Goal: Task Accomplishment & Management: Use online tool/utility

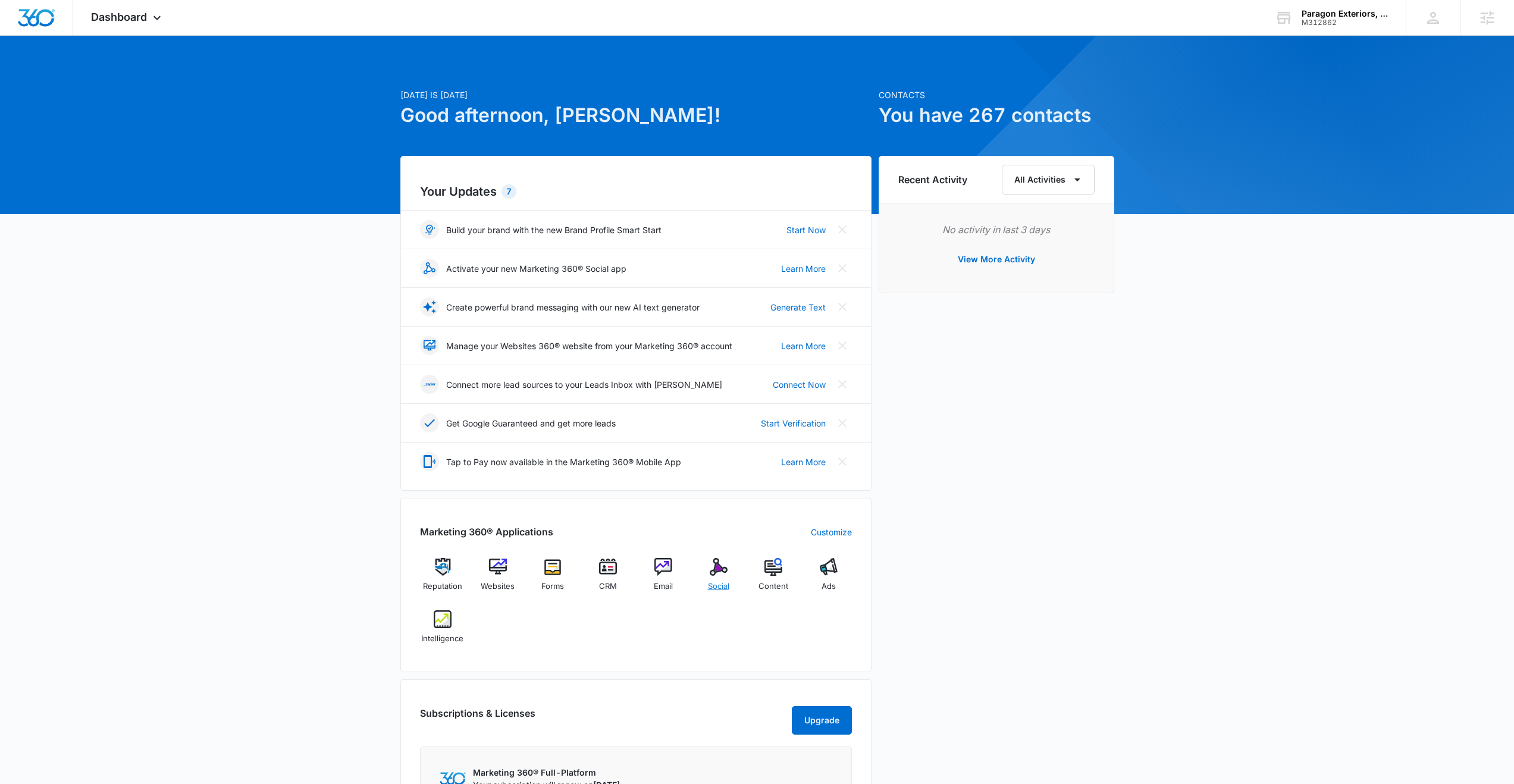
click at [711, 569] on img at bounding box center [718, 566] width 18 height 18
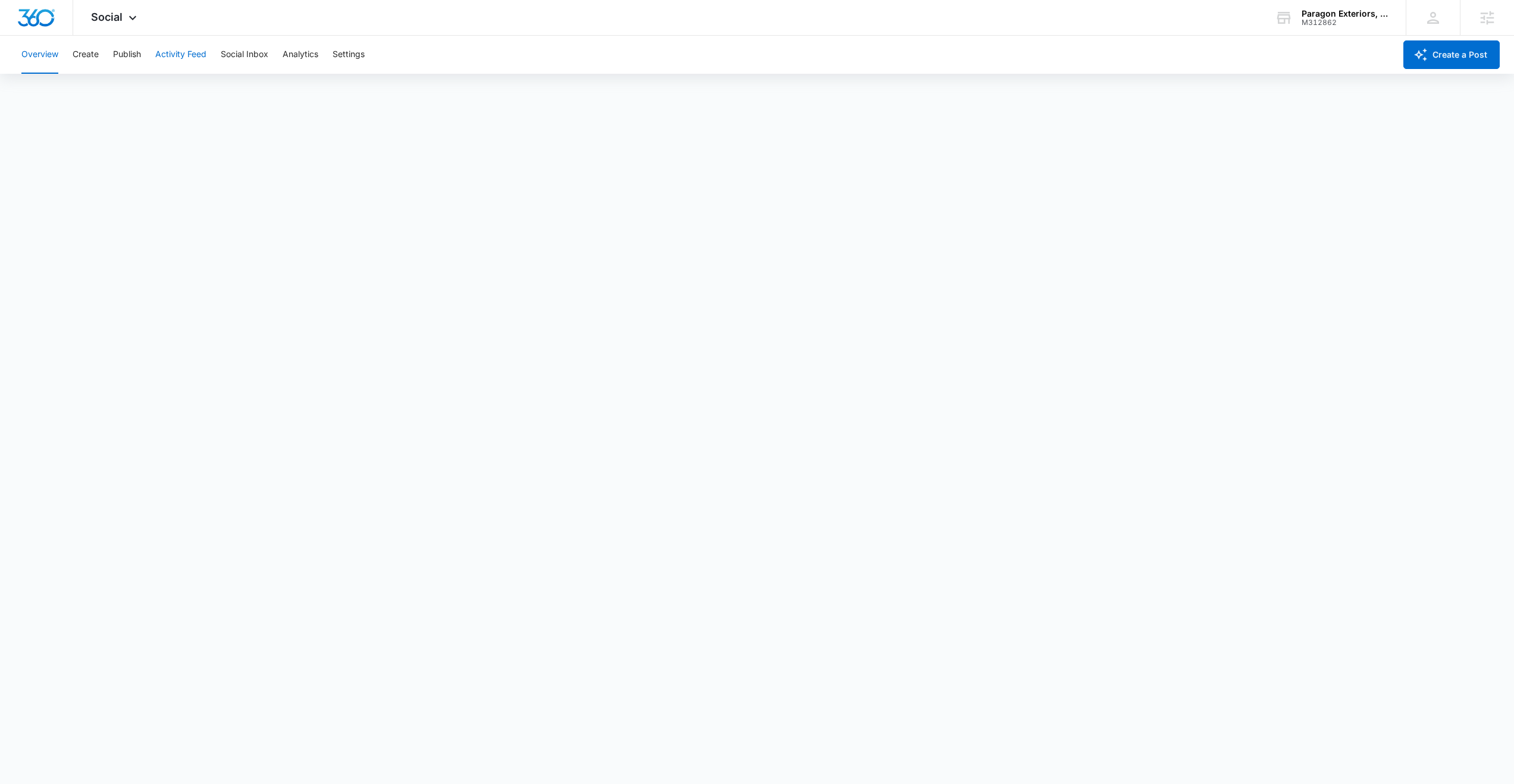
click at [178, 53] on button "Activity Feed" at bounding box center [181, 55] width 51 height 38
click at [125, 56] on button "Publish" at bounding box center [127, 55] width 28 height 38
click at [93, 51] on button "Create" at bounding box center [85, 55] width 26 height 38
click at [128, 86] on button "Approvals" at bounding box center [116, 91] width 40 height 33
click at [137, 57] on button "Publish" at bounding box center [127, 55] width 28 height 38
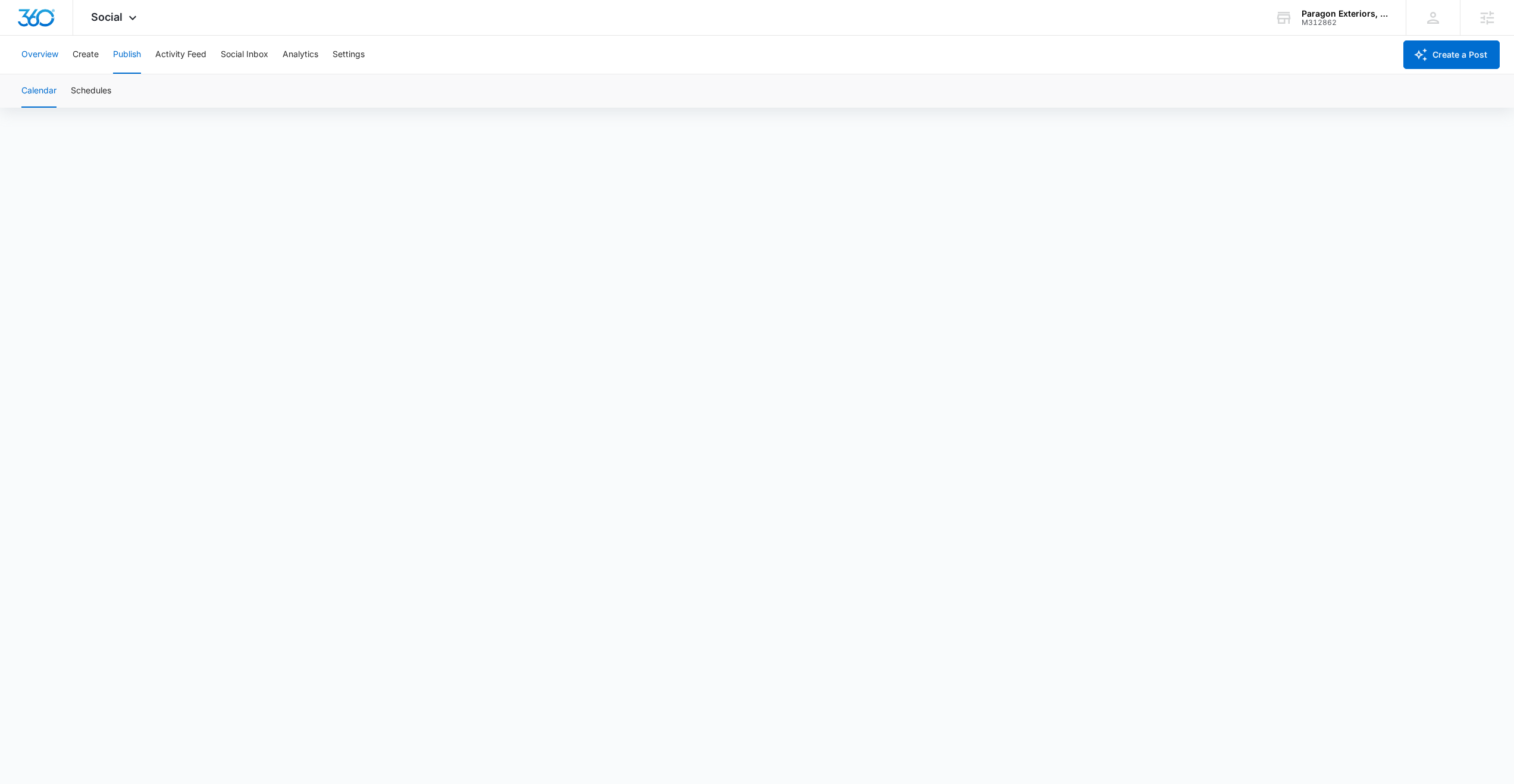
click at [38, 53] on button "Overview" at bounding box center [40, 55] width 37 height 38
click at [101, 51] on div "Overview Create Publish Activity Feed Social Inbox Analytics Settings" at bounding box center [704, 55] width 1380 height 38
click at [91, 59] on button "Create" at bounding box center [85, 55] width 26 height 38
click at [106, 89] on button "Approvals" at bounding box center [116, 91] width 40 height 33
